Goal: Information Seeking & Learning: Check status

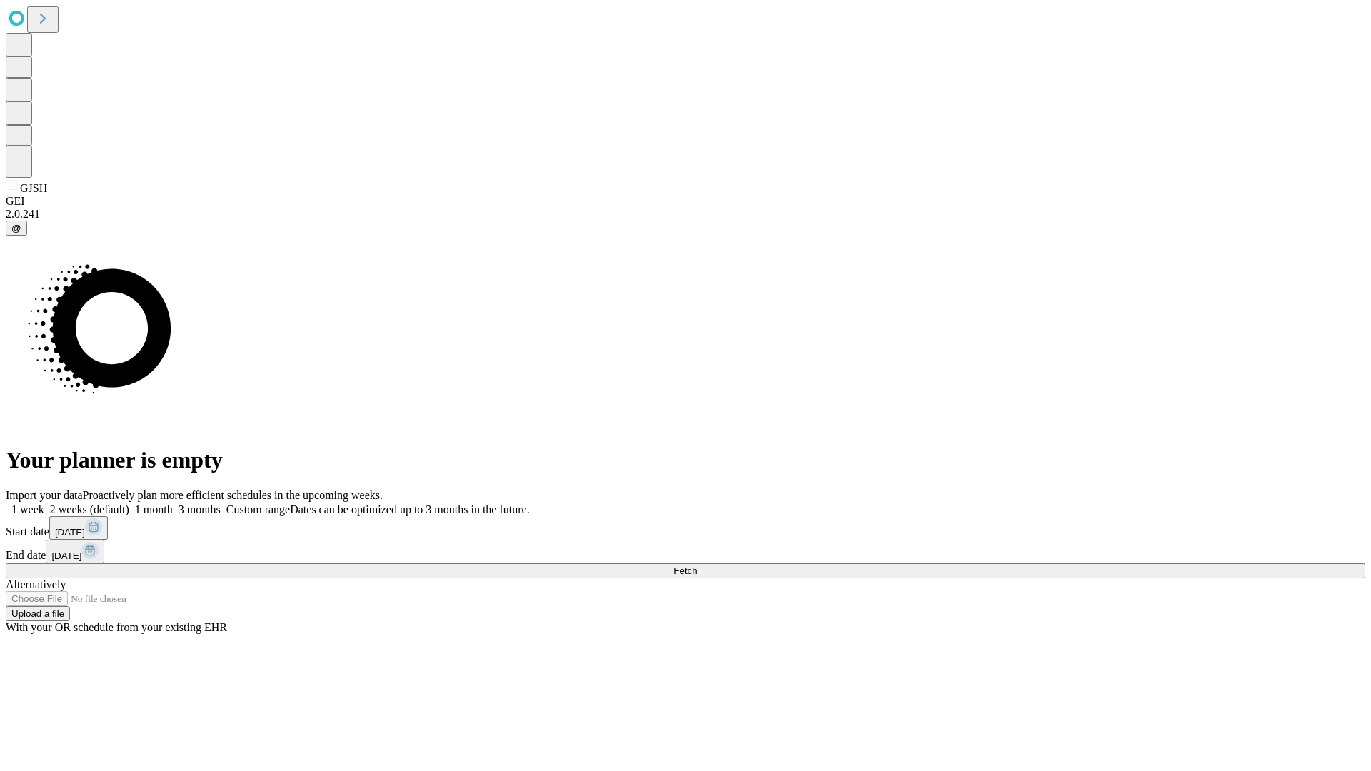
click at [697, 565] on span "Fetch" at bounding box center [685, 570] width 24 height 11
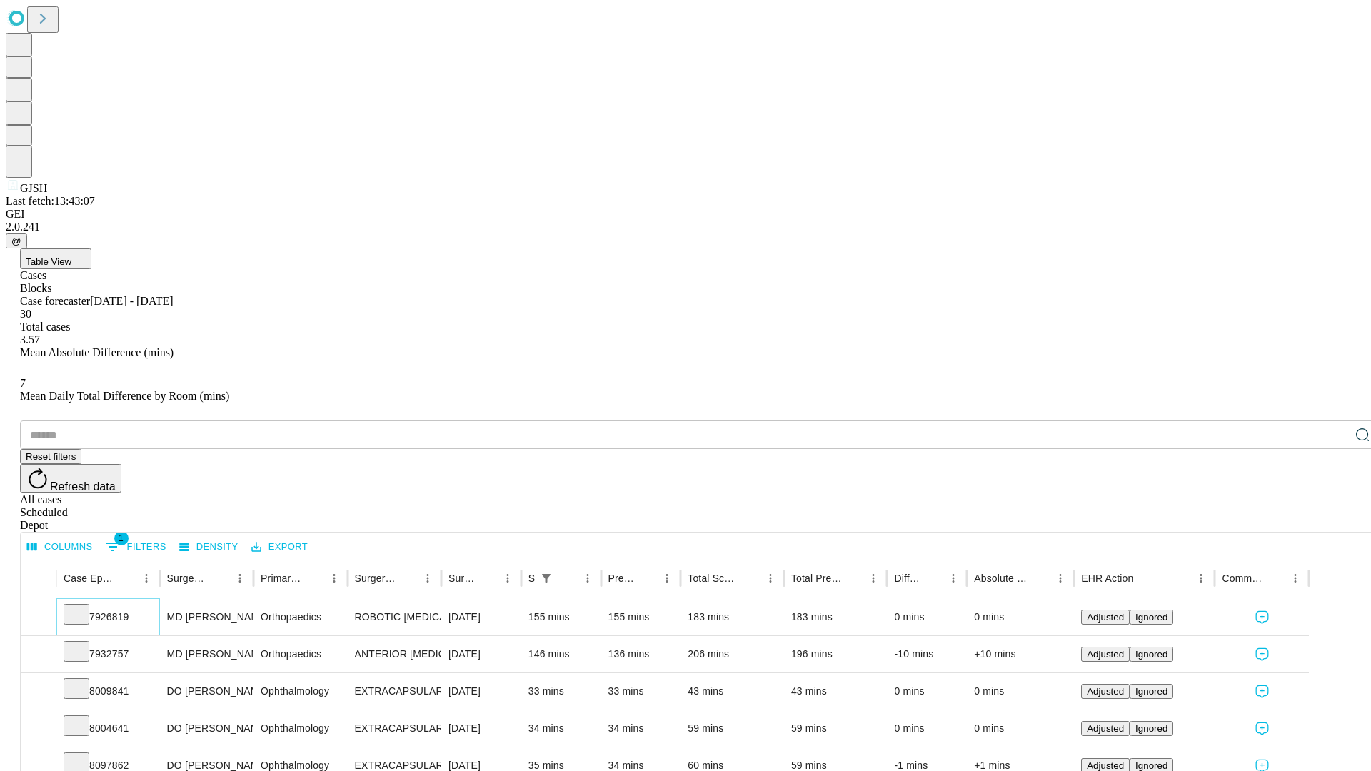
click at [84, 606] on icon at bounding box center [76, 613] width 14 height 14
